Goal: Contribute content: Add original content to the website for others to see

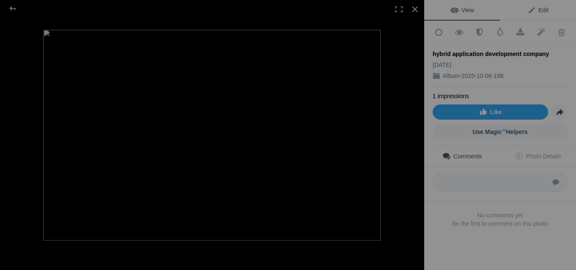
click at [545, 6] on link "Edit" at bounding box center [538, 10] width 76 height 20
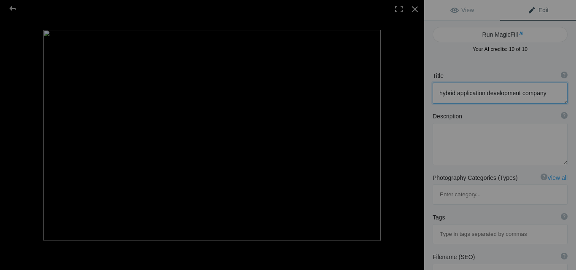
click at [459, 93] on textarea at bounding box center [500, 93] width 135 height 21
paste textarea "Top Hybrid Mobile App Development Services – Build High-Performance Apps"
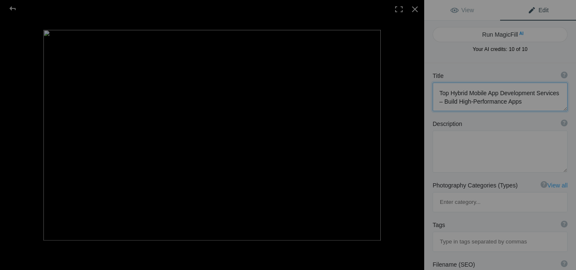
scroll to position [1, 0]
type textarea "Top Hybrid Mobile App Development Services – Build High-Performance Apps"
click at [489, 158] on textarea at bounding box center [500, 152] width 135 height 42
click at [450, 139] on textarea at bounding box center [500, 152] width 135 height 42
paste textarea "Looking for reliable hybrid mobile app development services to create high-perf…"
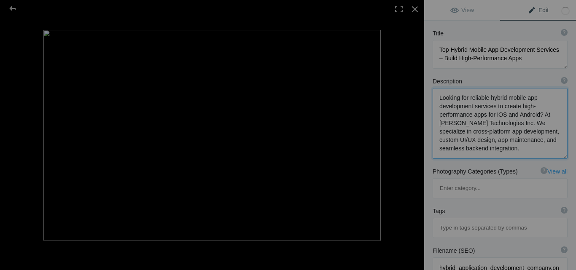
scroll to position [84, 0]
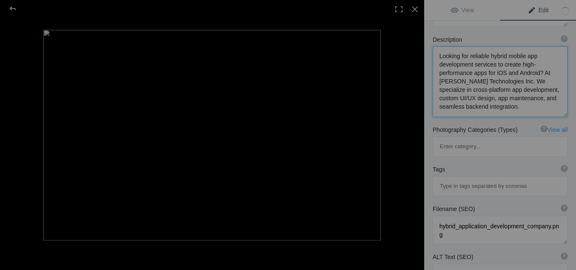
type textarea "Looking for reliable hybrid mobile app development services to create high-perf…"
click at [457, 179] on input at bounding box center [501, 186] width 126 height 15
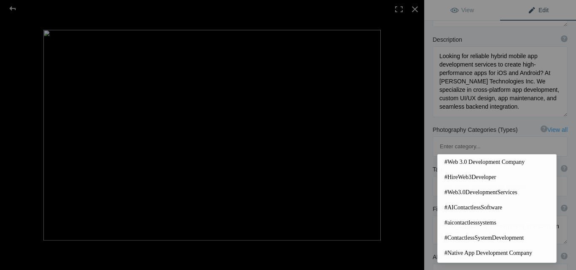
click at [443, 179] on input at bounding box center [501, 186] width 126 height 15
paste input "hybrid application development company"
type input "hybrid application development company"
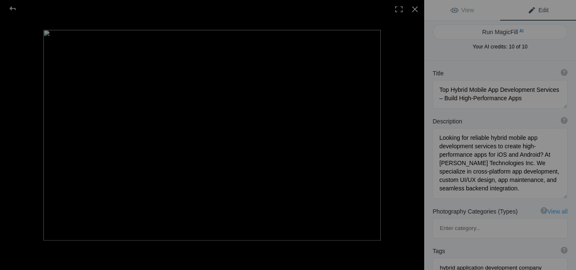
scroll to position [0, 0]
